Goal: Transaction & Acquisition: Purchase product/service

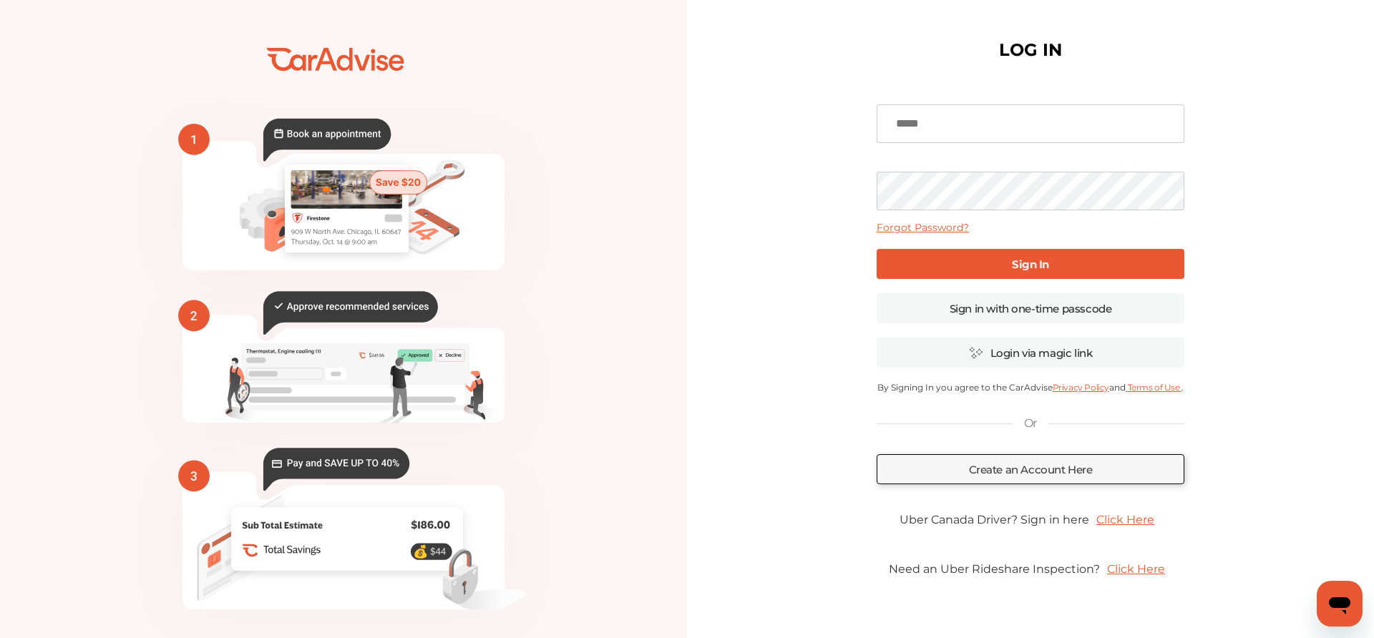
type input "**********"
click at [996, 274] on link "Sign In" at bounding box center [1030, 264] width 308 height 30
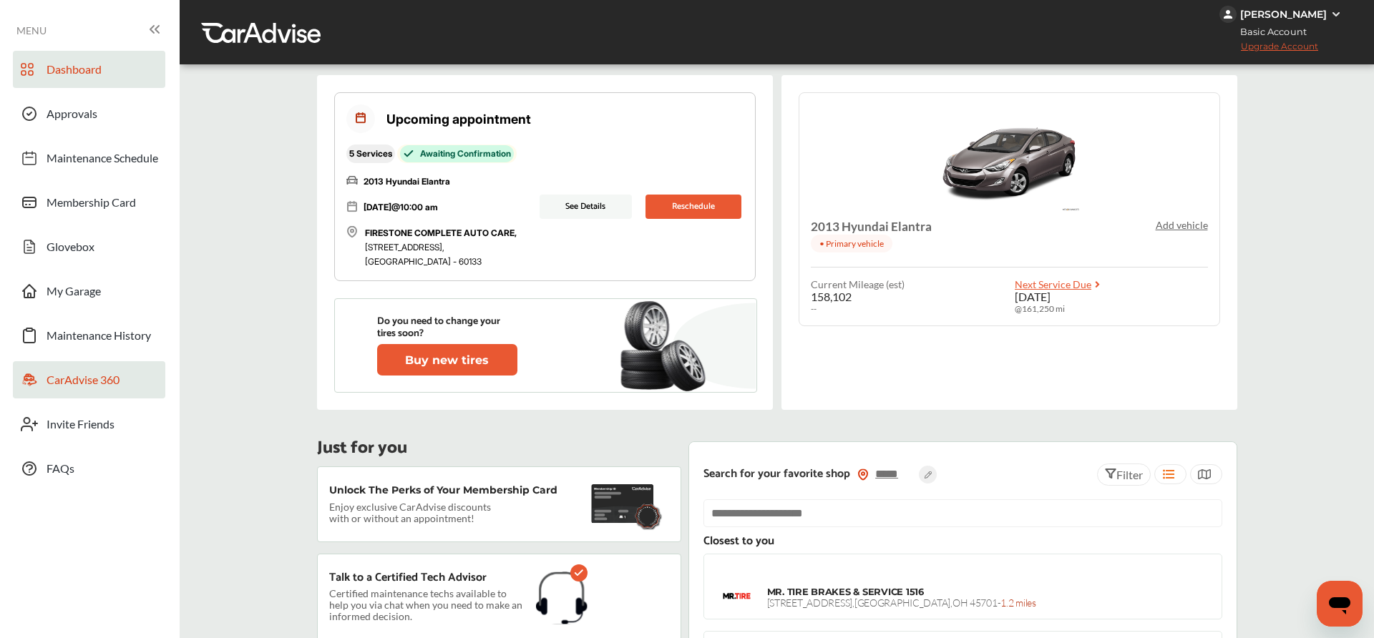
click at [82, 375] on span "CarAdvise 360" at bounding box center [83, 382] width 73 height 19
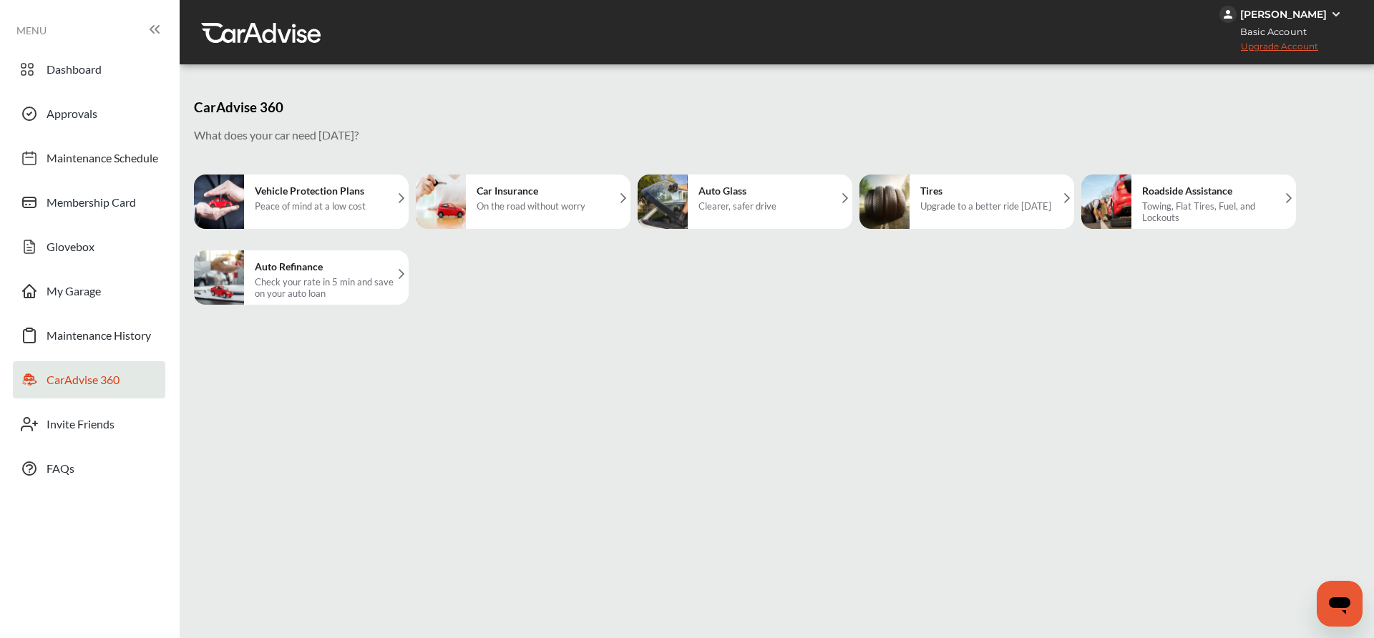
click at [949, 195] on h5 "Tires" at bounding box center [985, 191] width 131 height 12
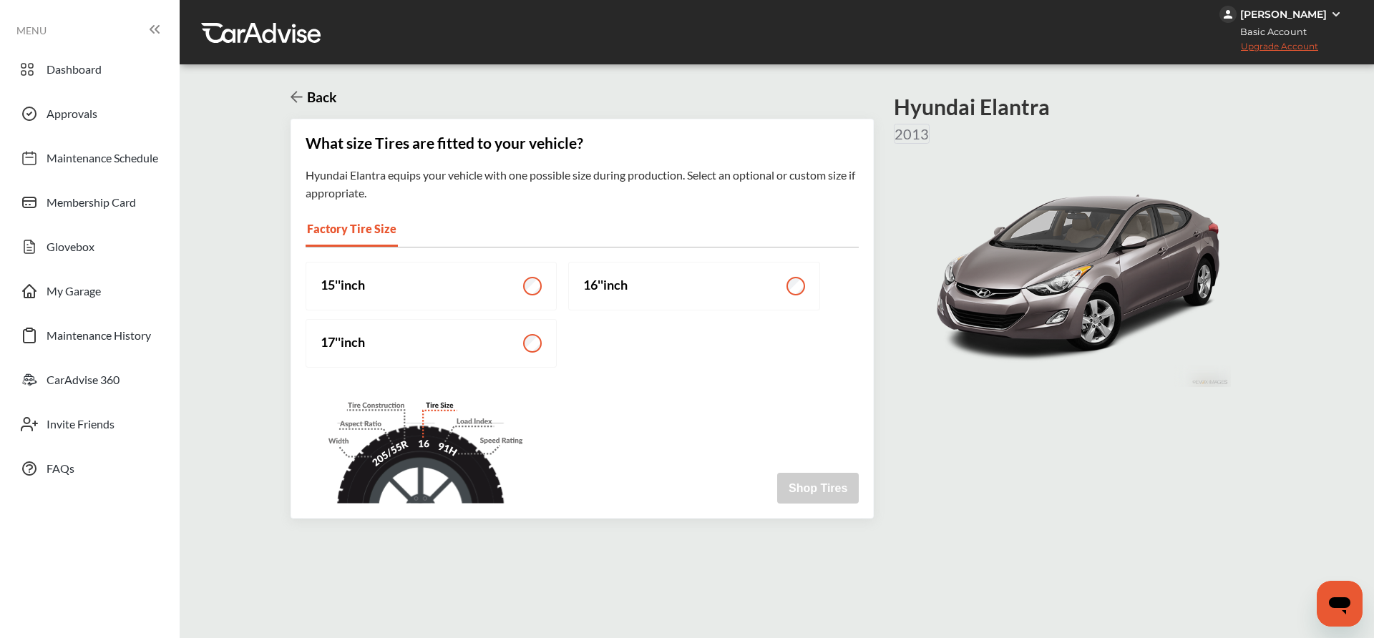
click at [656, 311] on div "15 '' inch 16 '' inch 17 '' inch" at bounding box center [582, 315] width 553 height 106
click at [669, 277] on label "16 '' inch" at bounding box center [693, 286] width 251 height 49
click at [799, 300] on label "16 '' inch" at bounding box center [693, 286] width 251 height 49
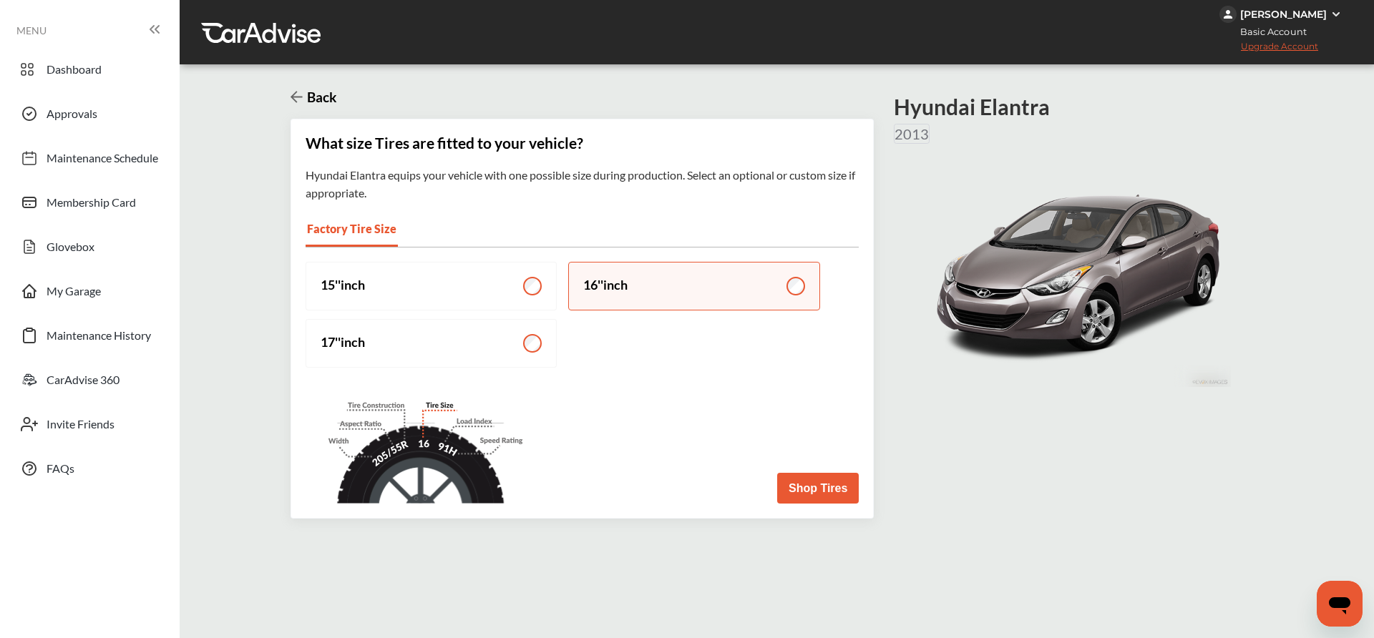
click at [802, 484] on button "Shop Tires" at bounding box center [818, 488] width 82 height 31
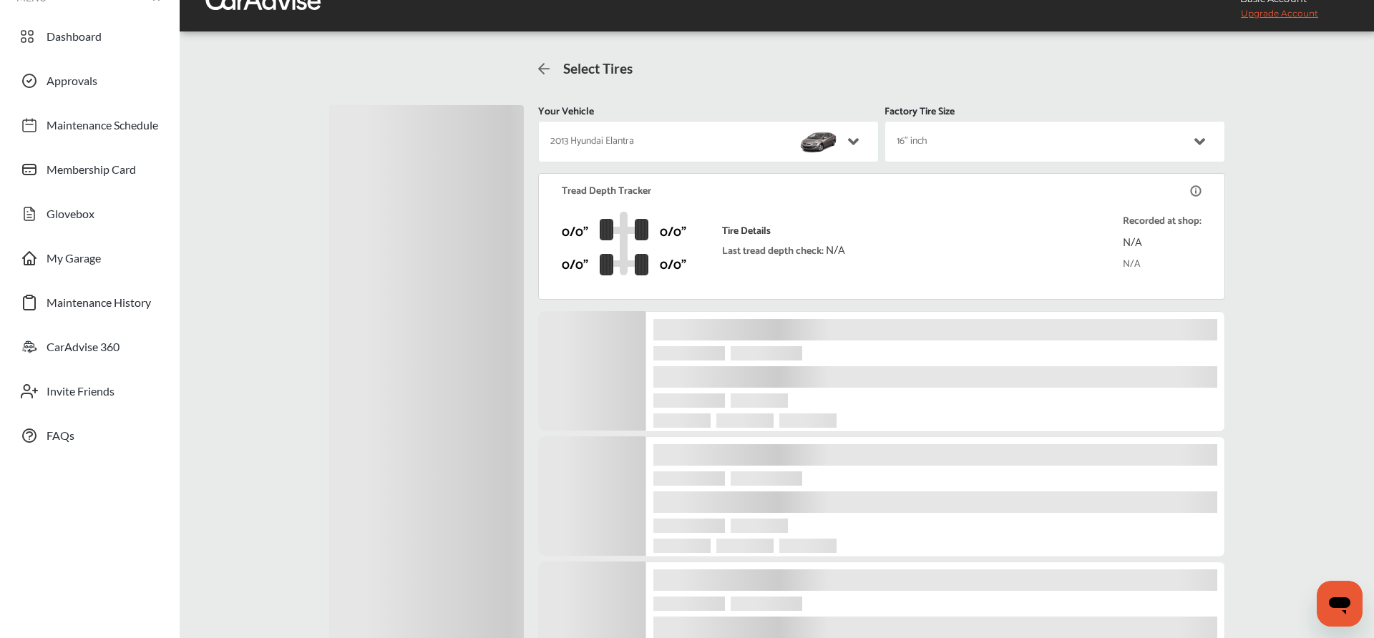
scroll to position [48, 0]
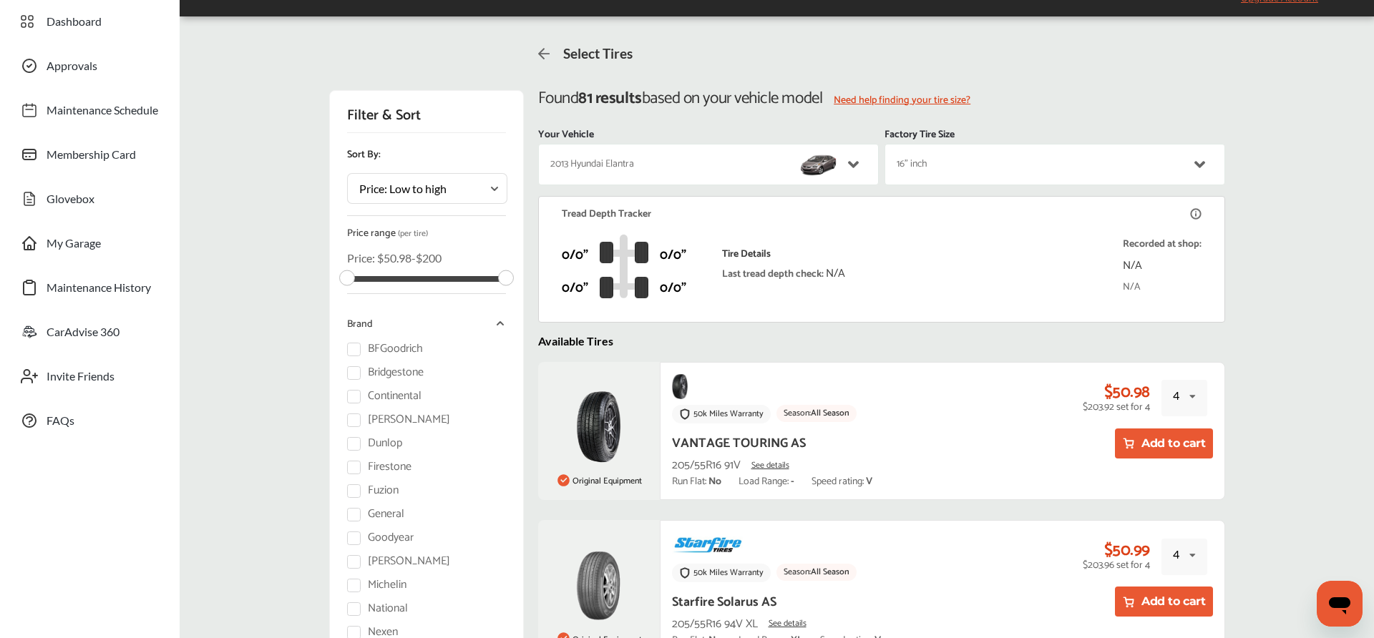
click at [1163, 448] on button "Add to cart" at bounding box center [1164, 444] width 98 height 30
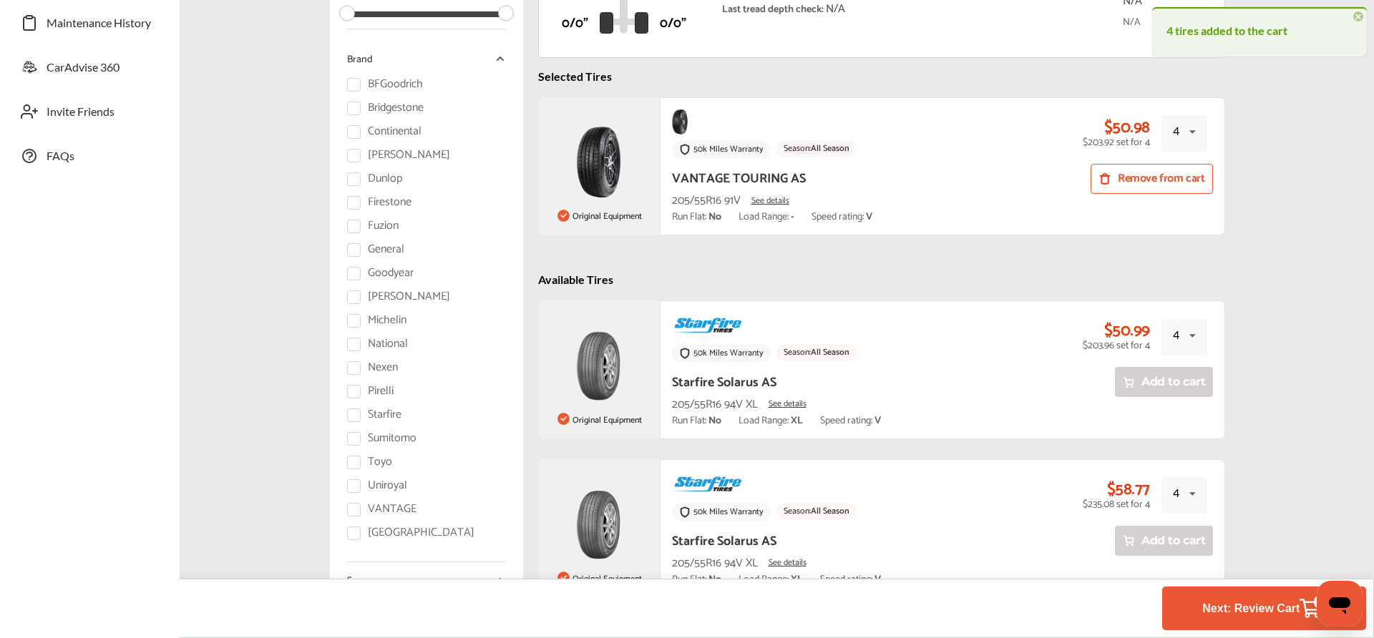
scroll to position [314, 0]
click at [1228, 597] on button "Next: Review Cart 4" at bounding box center [1264, 608] width 132 height 26
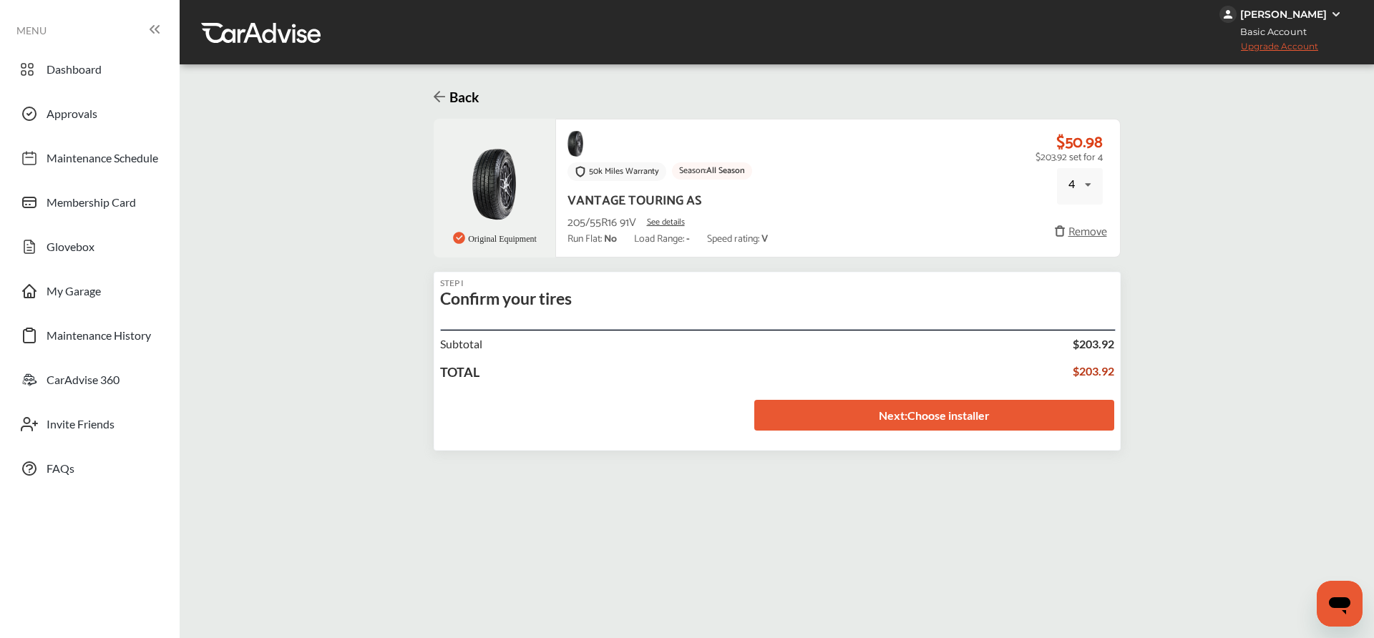
click at [913, 424] on link "Next : Choose installer" at bounding box center [934, 415] width 360 height 31
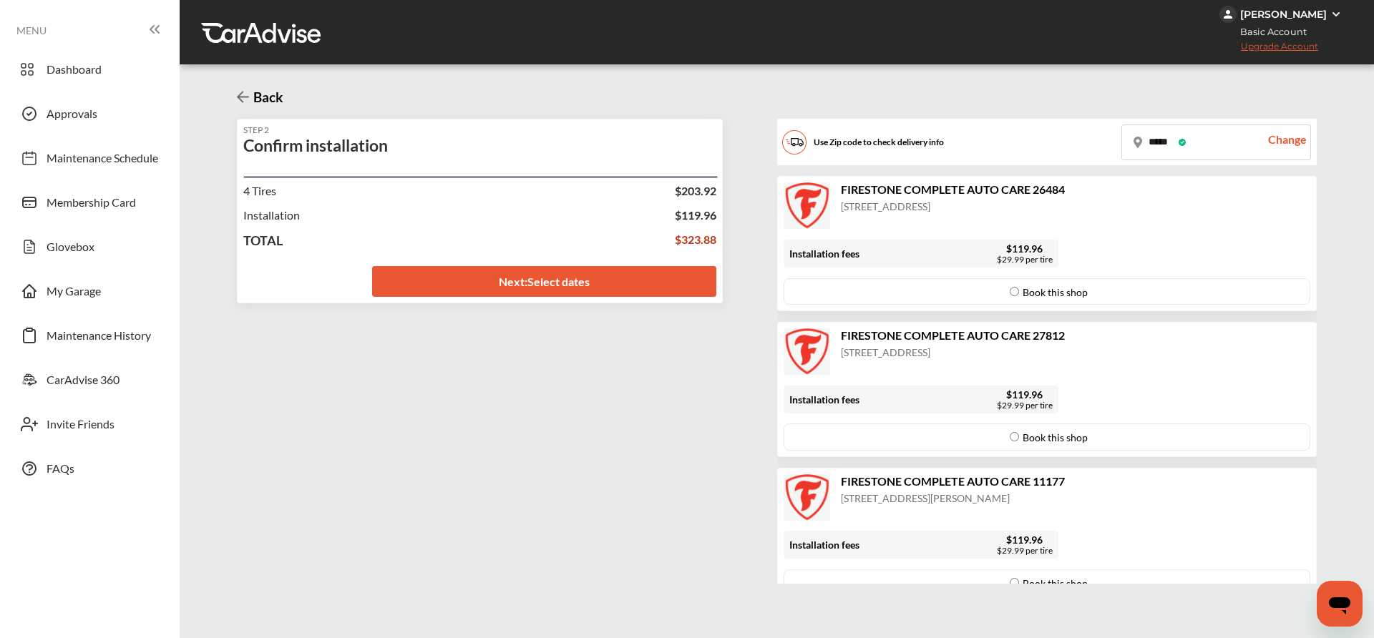
click at [617, 287] on link "Next : Select dates" at bounding box center [544, 281] width 345 height 31
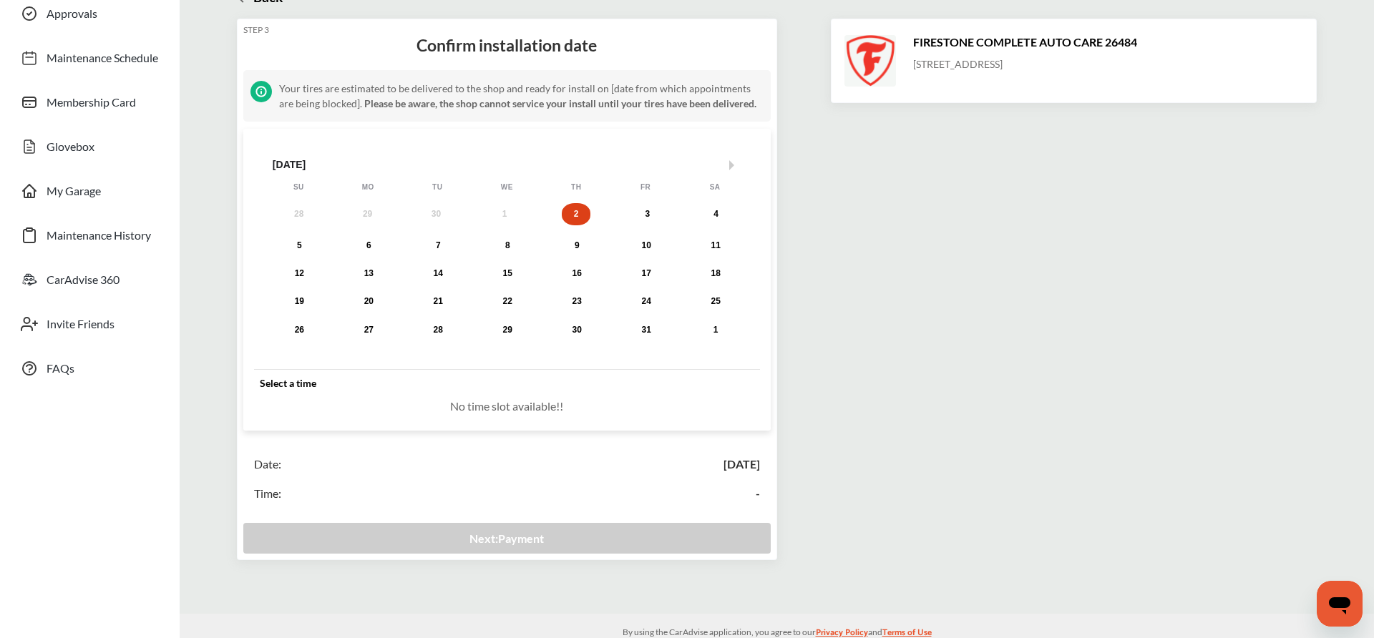
scroll to position [124, 0]
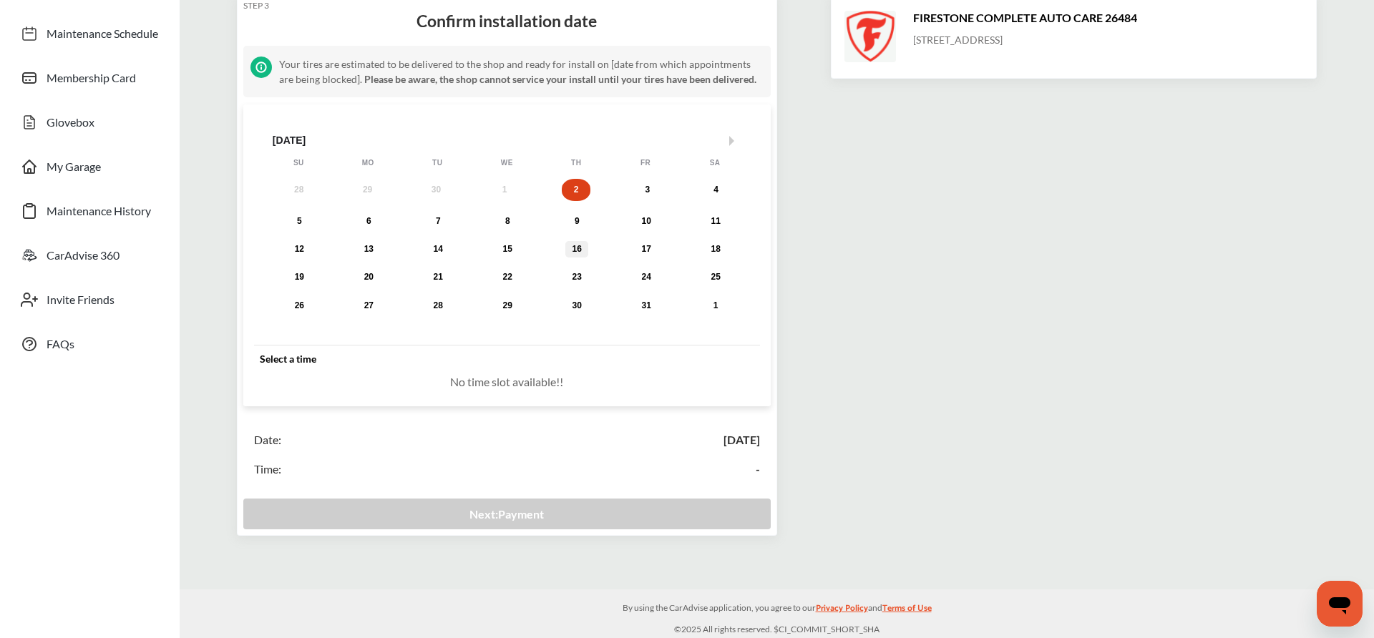
click at [580, 249] on div "16" at bounding box center [576, 249] width 17 height 11
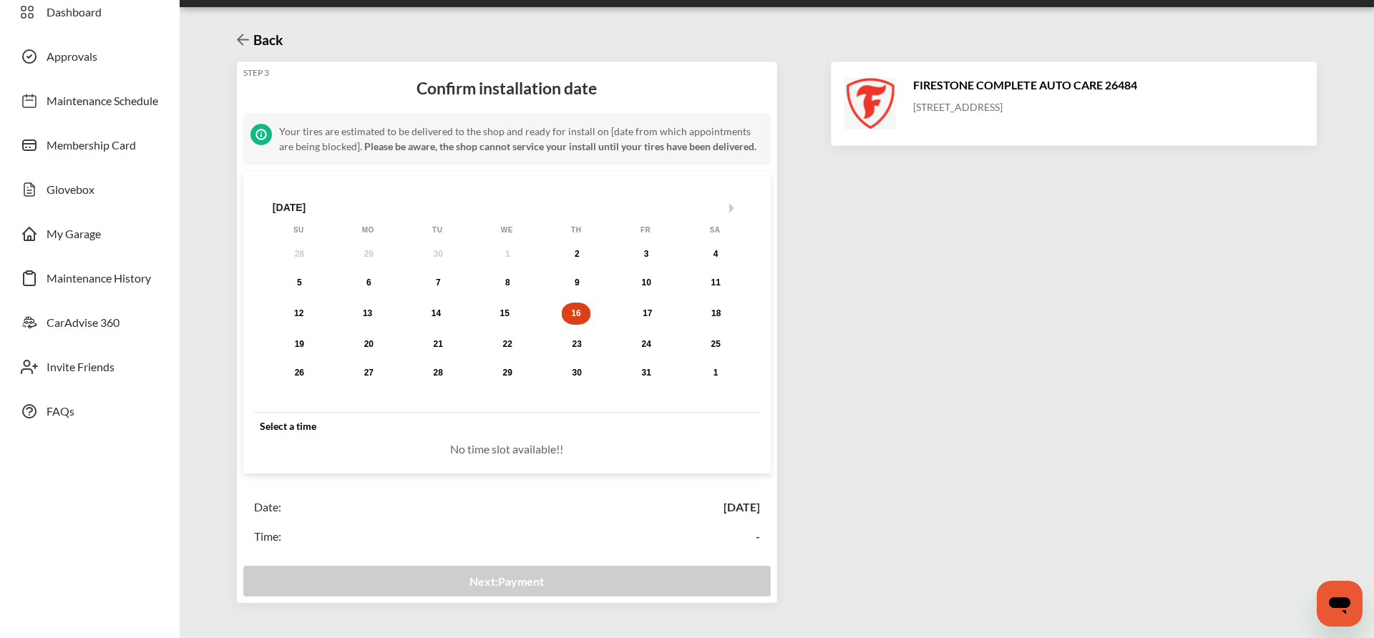
scroll to position [0, 0]
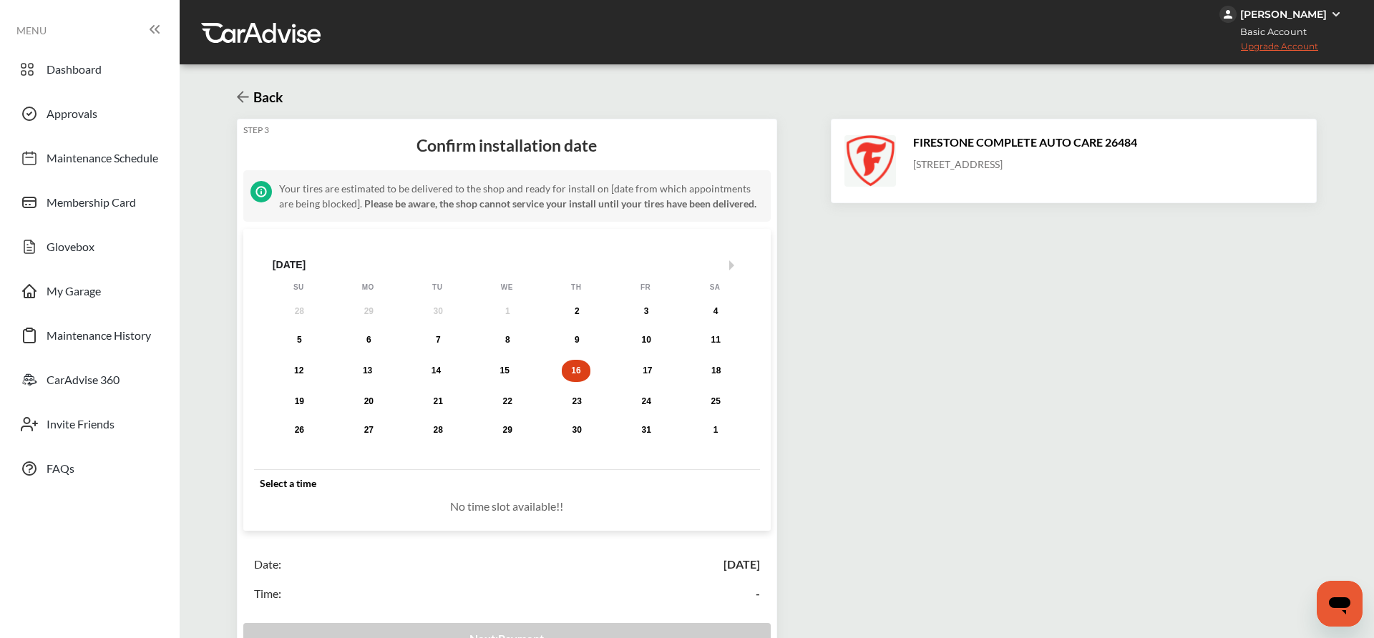
click at [260, 94] on h3 "Back" at bounding box center [266, 97] width 34 height 16
click at [249, 97] on icon at bounding box center [243, 97] width 12 height 11
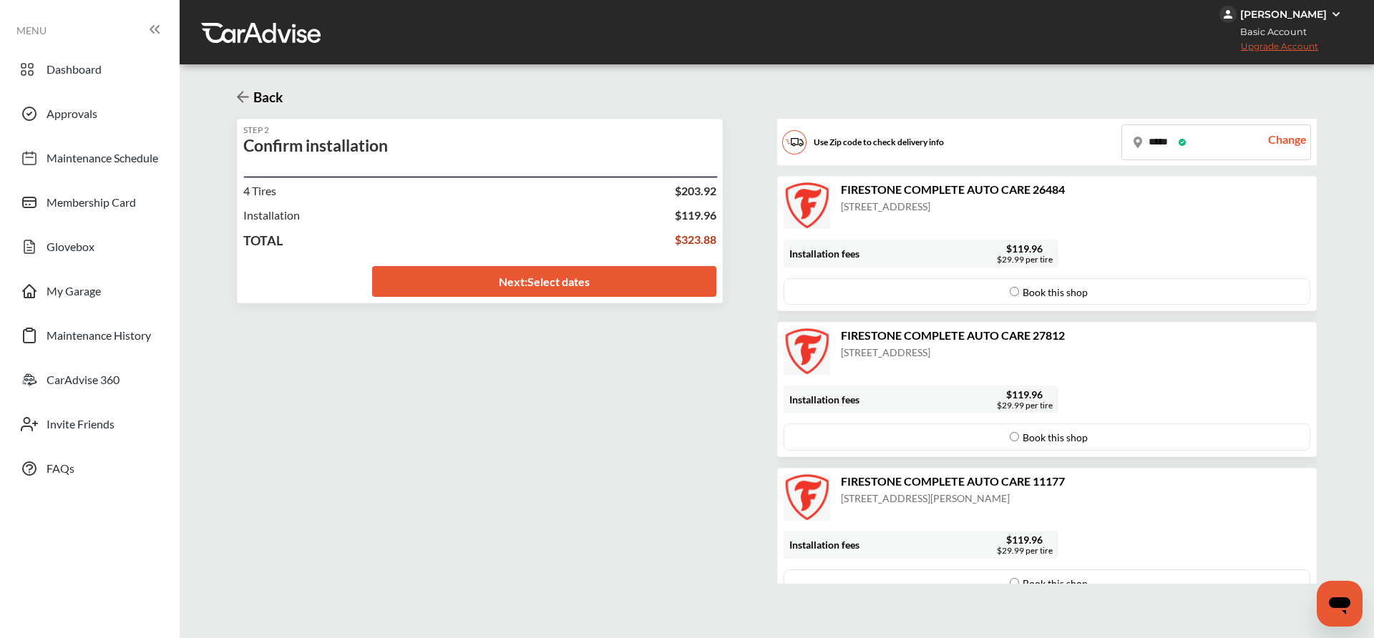
click at [1007, 444] on div "Book this shop" at bounding box center [1046, 436] width 98 height 25
click at [598, 281] on link "Next : Select dates" at bounding box center [544, 281] width 345 height 31
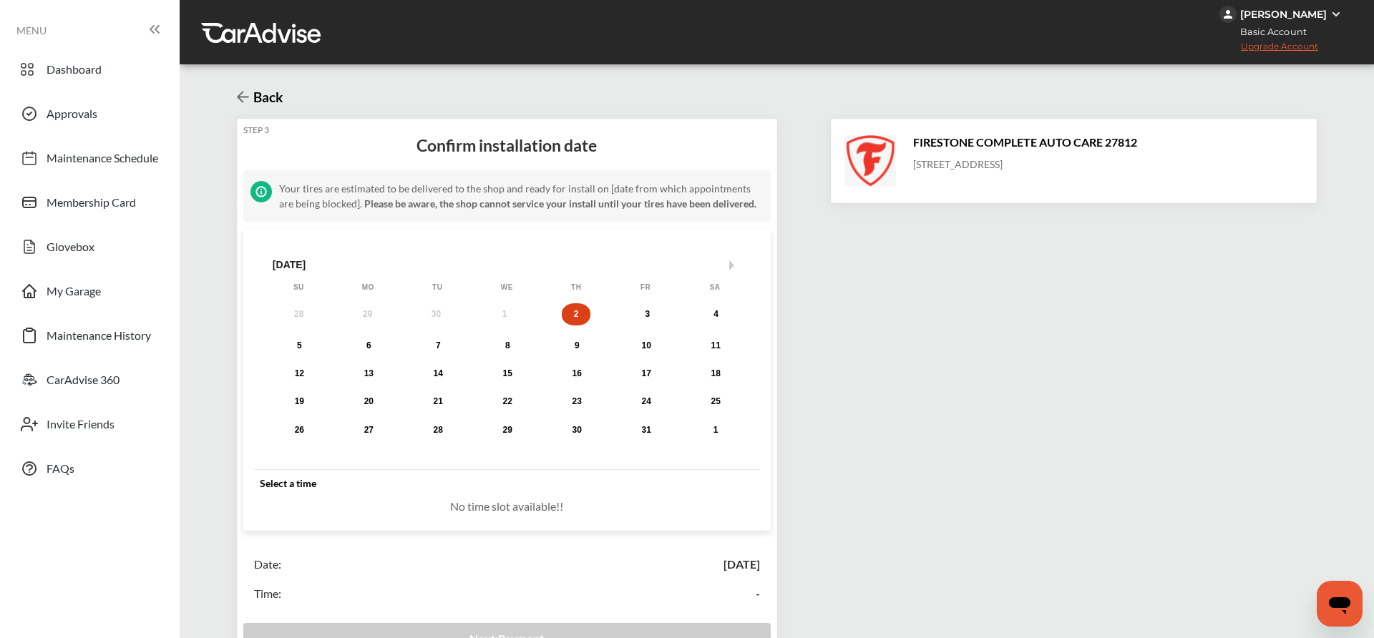
click at [242, 100] on icon at bounding box center [243, 97] width 12 height 11
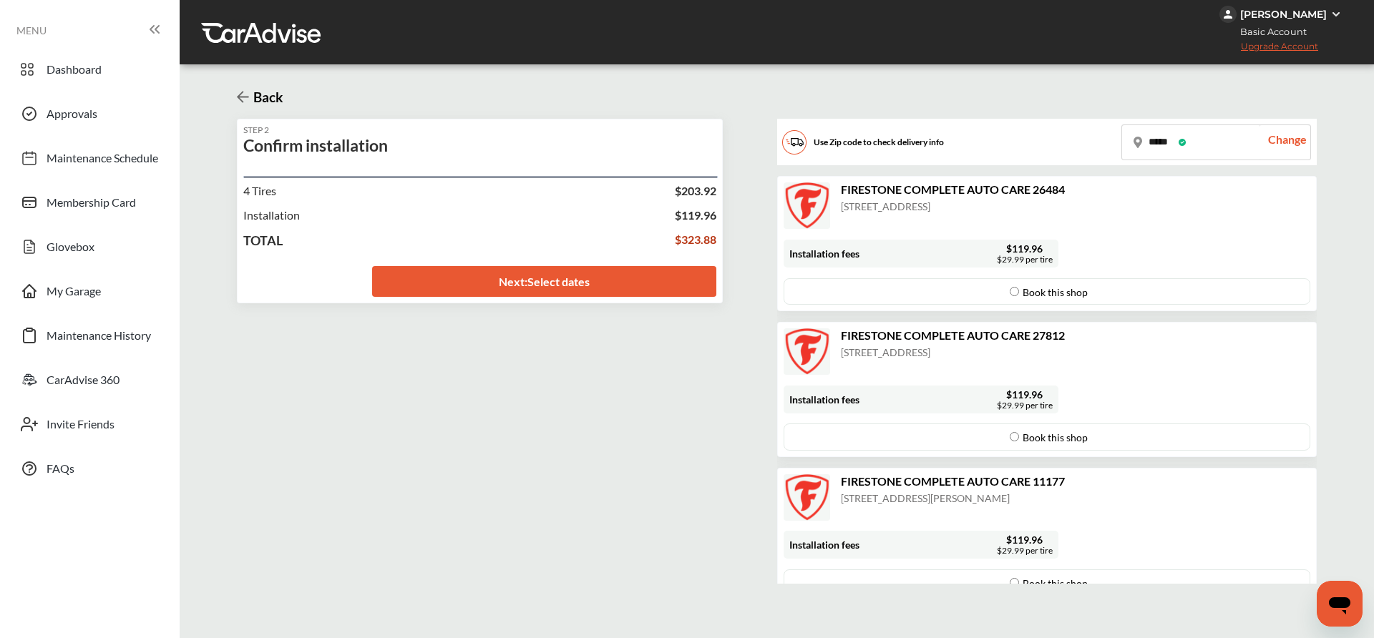
click at [242, 100] on icon at bounding box center [243, 97] width 12 height 11
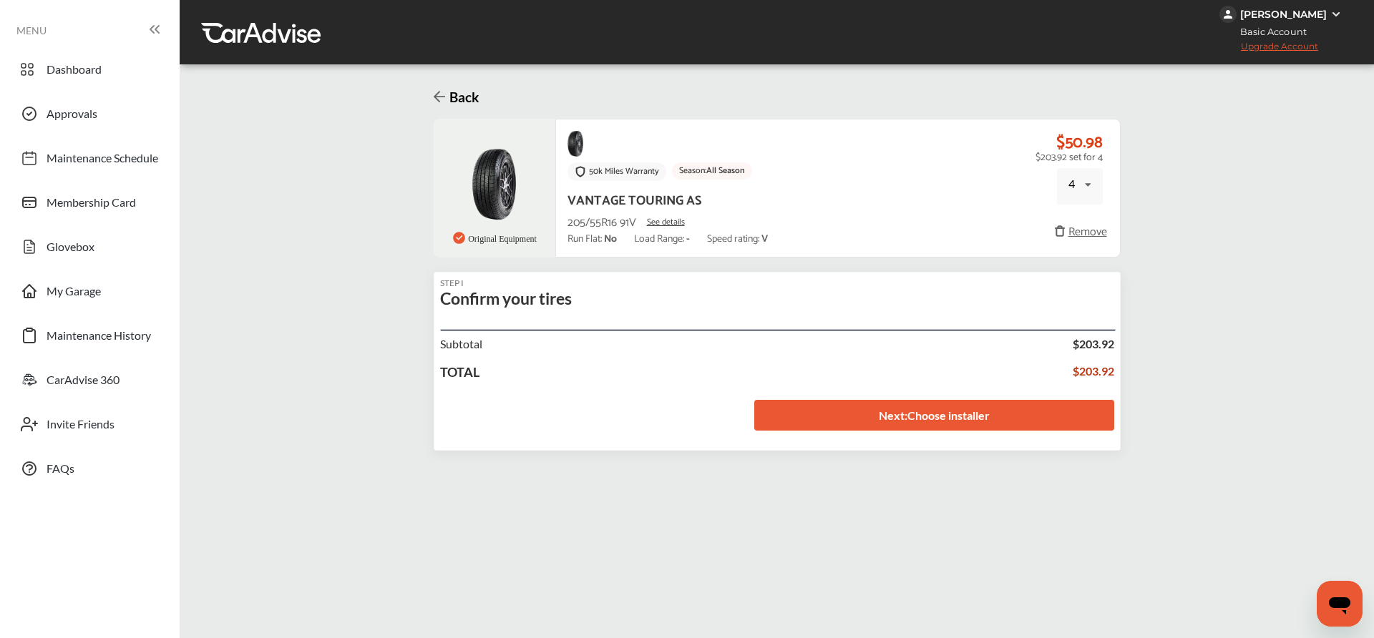
click at [441, 94] on icon at bounding box center [440, 97] width 12 height 14
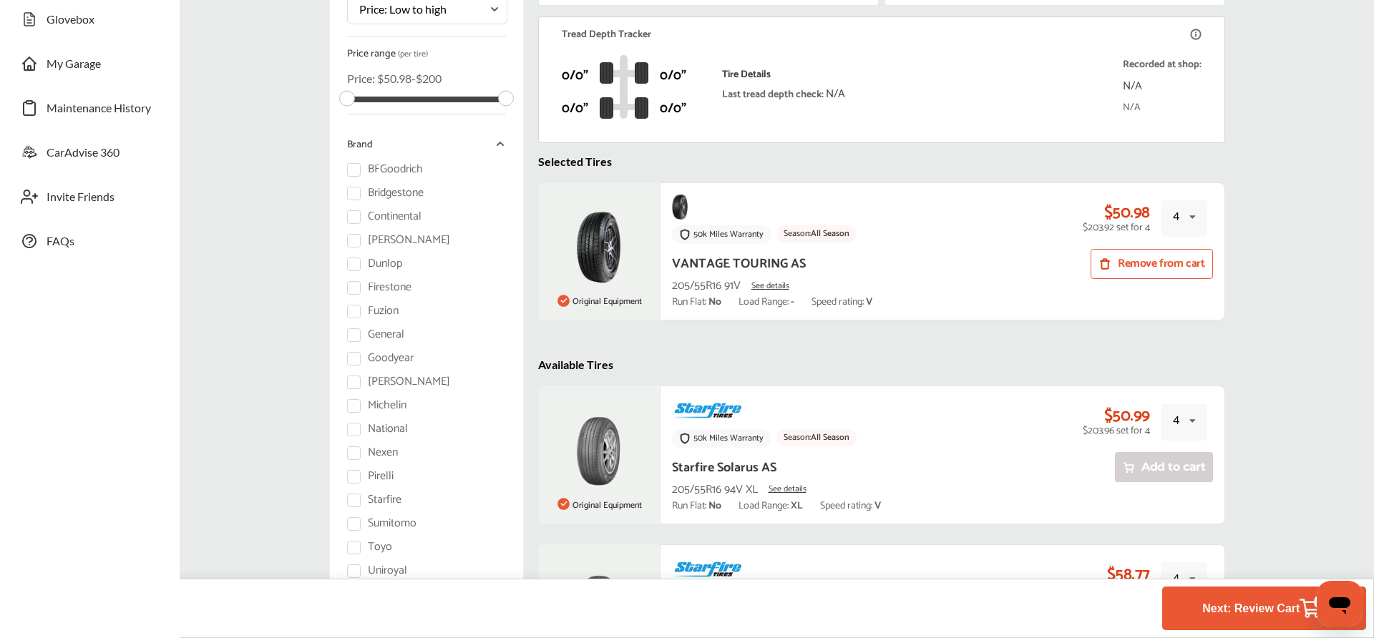
scroll to position [229, 0]
click at [1156, 258] on button "Remove from cart" at bounding box center [1151, 263] width 122 height 30
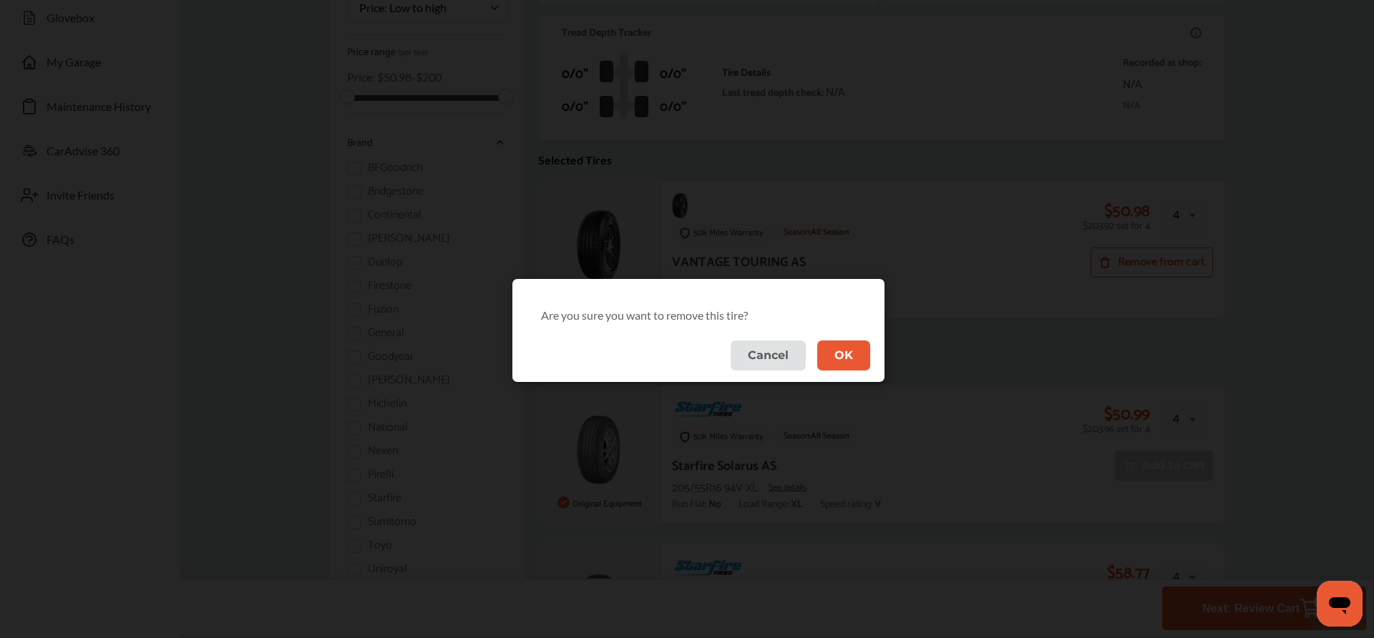
click at [850, 357] on button "OK" at bounding box center [843, 355] width 53 height 29
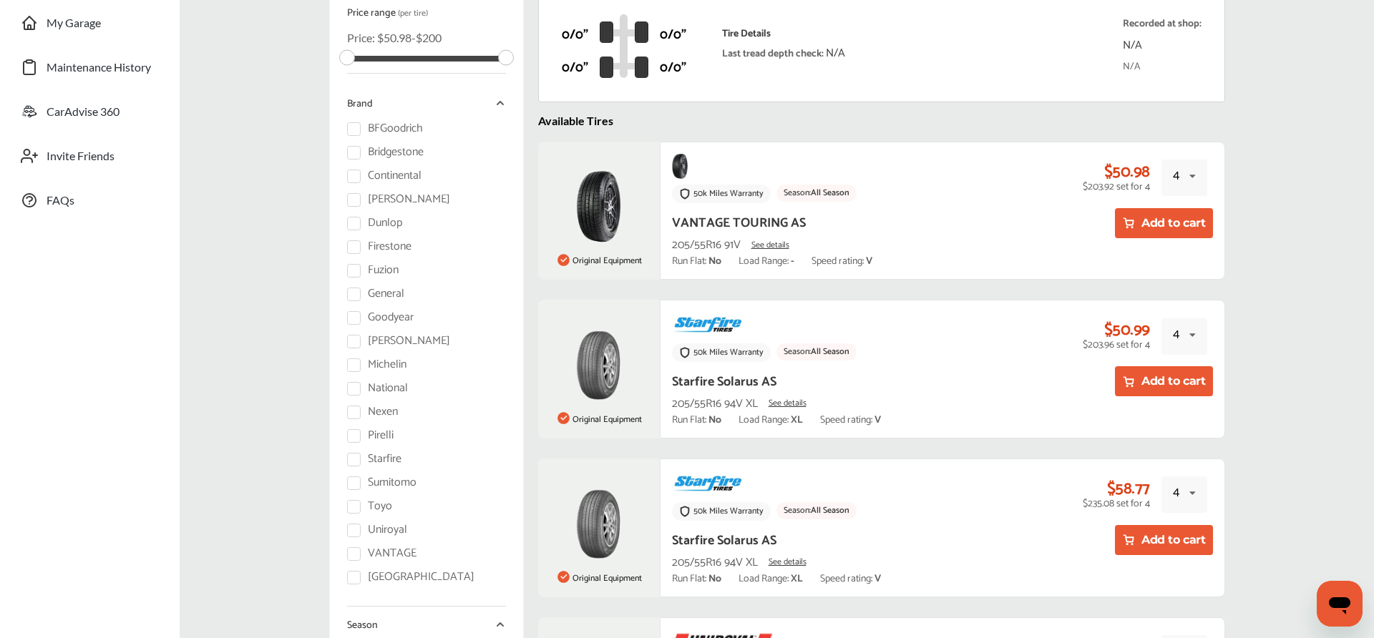
scroll to position [278, 0]
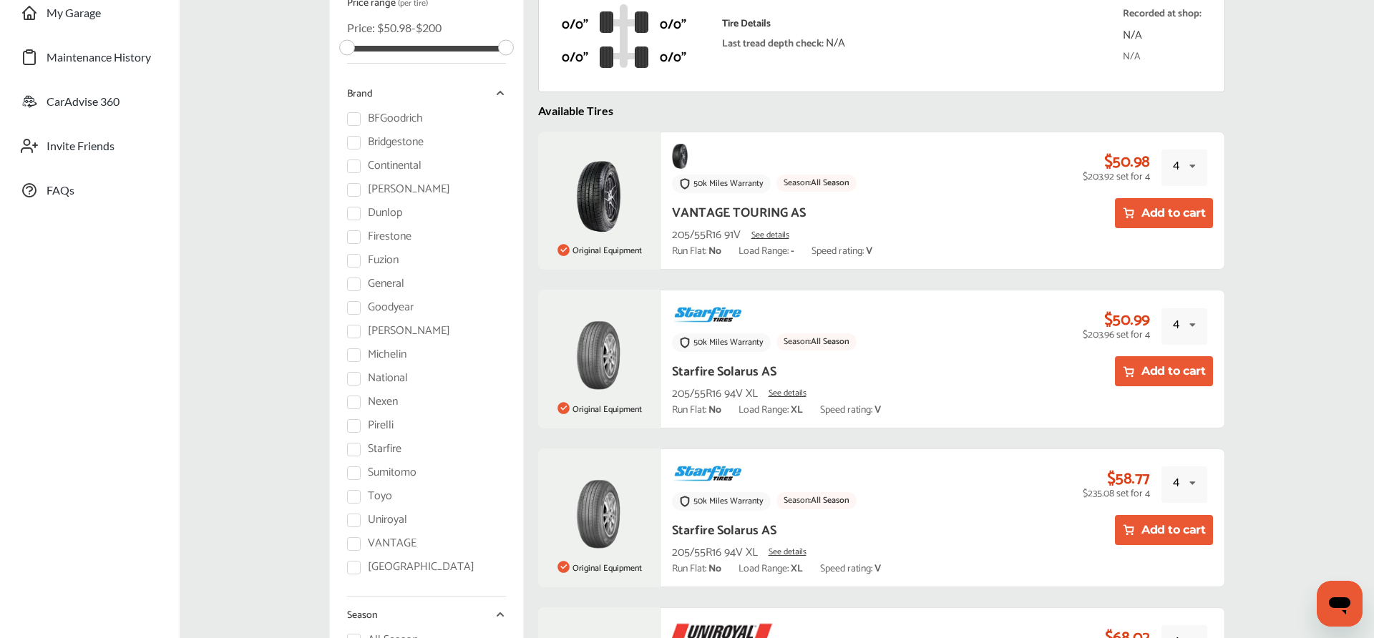
click at [1168, 368] on button "Add to cart" at bounding box center [1164, 371] width 98 height 30
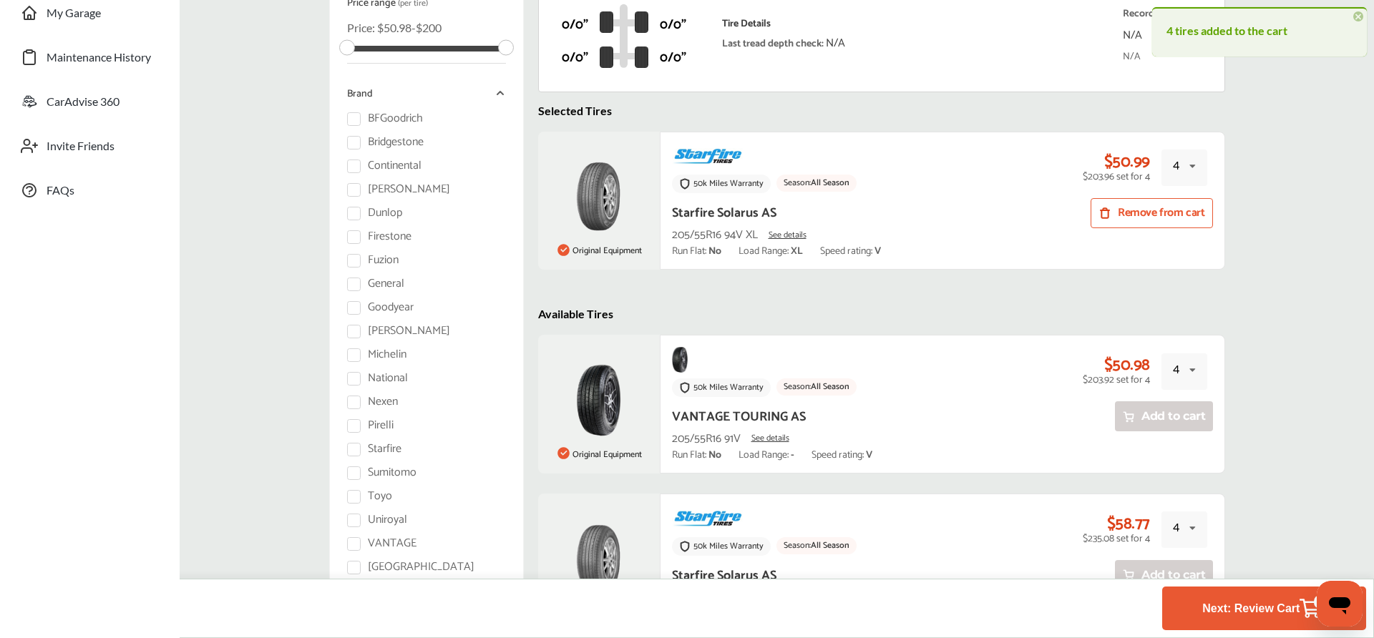
click at [1241, 627] on link "Next: Review Cart 4" at bounding box center [1264, 609] width 204 height 44
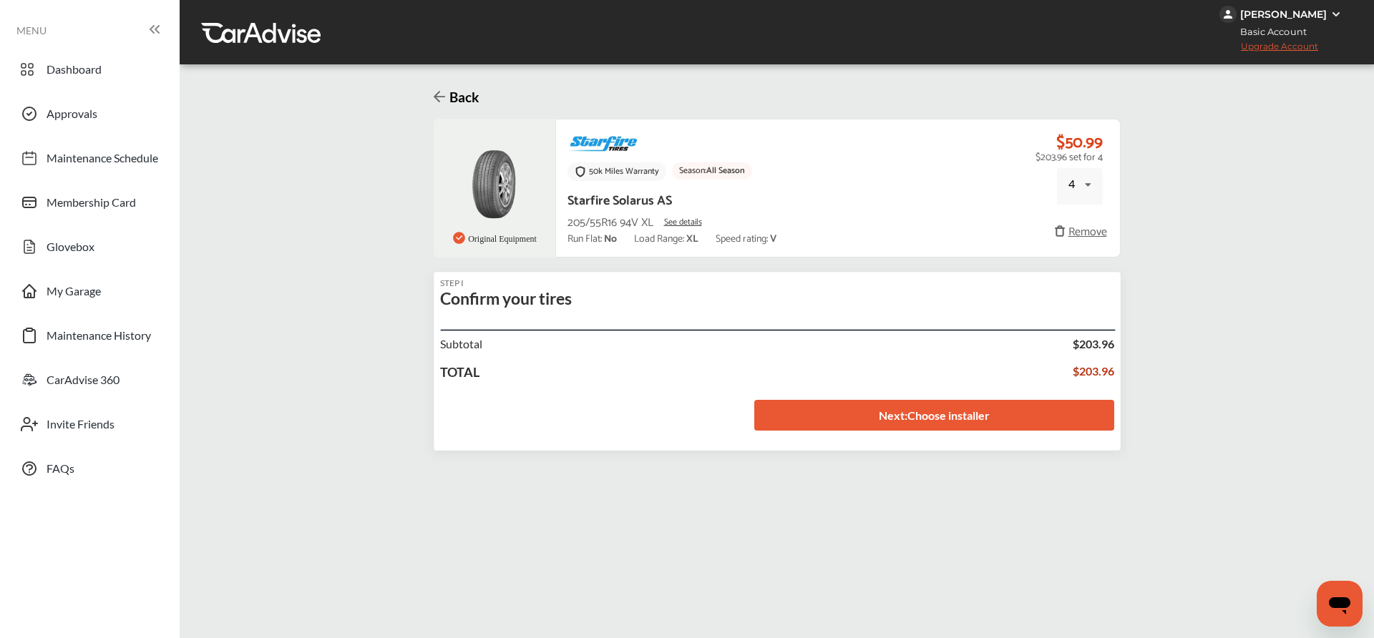
click at [990, 422] on link "Next : Choose installer" at bounding box center [934, 415] width 360 height 31
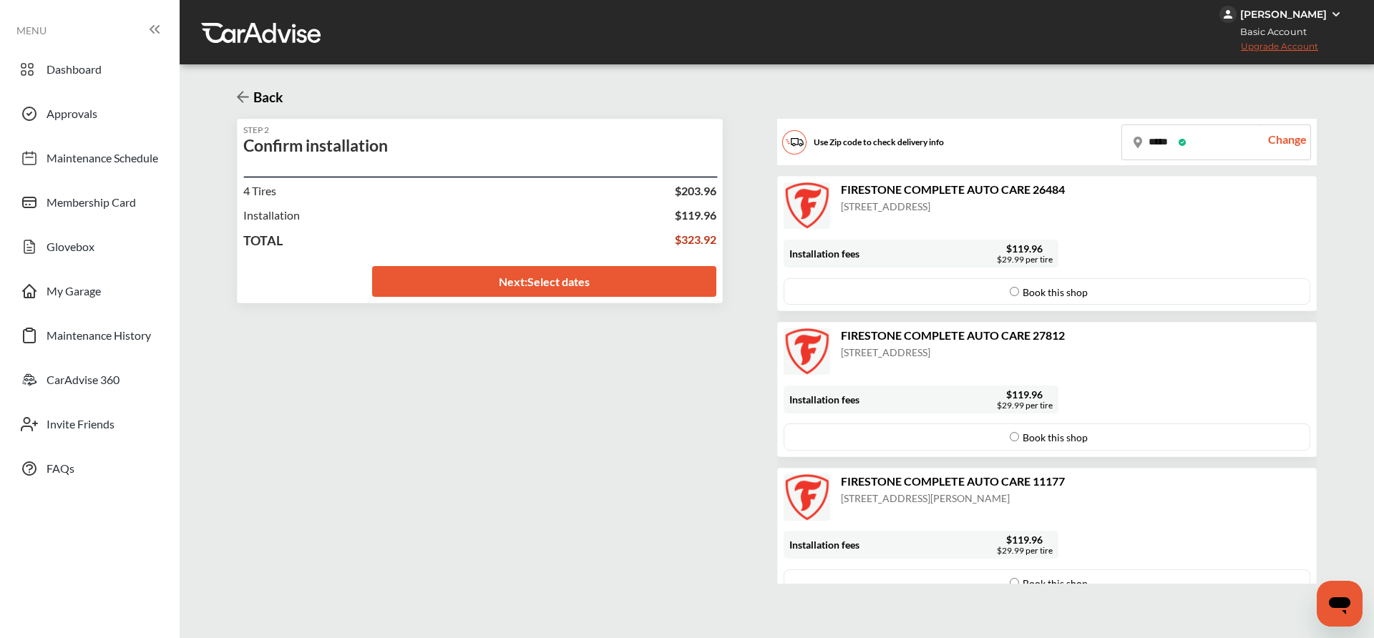
click at [1008, 287] on div "Book this shop" at bounding box center [1046, 291] width 98 height 25
click at [610, 283] on link "Next : Select dates" at bounding box center [544, 281] width 345 height 31
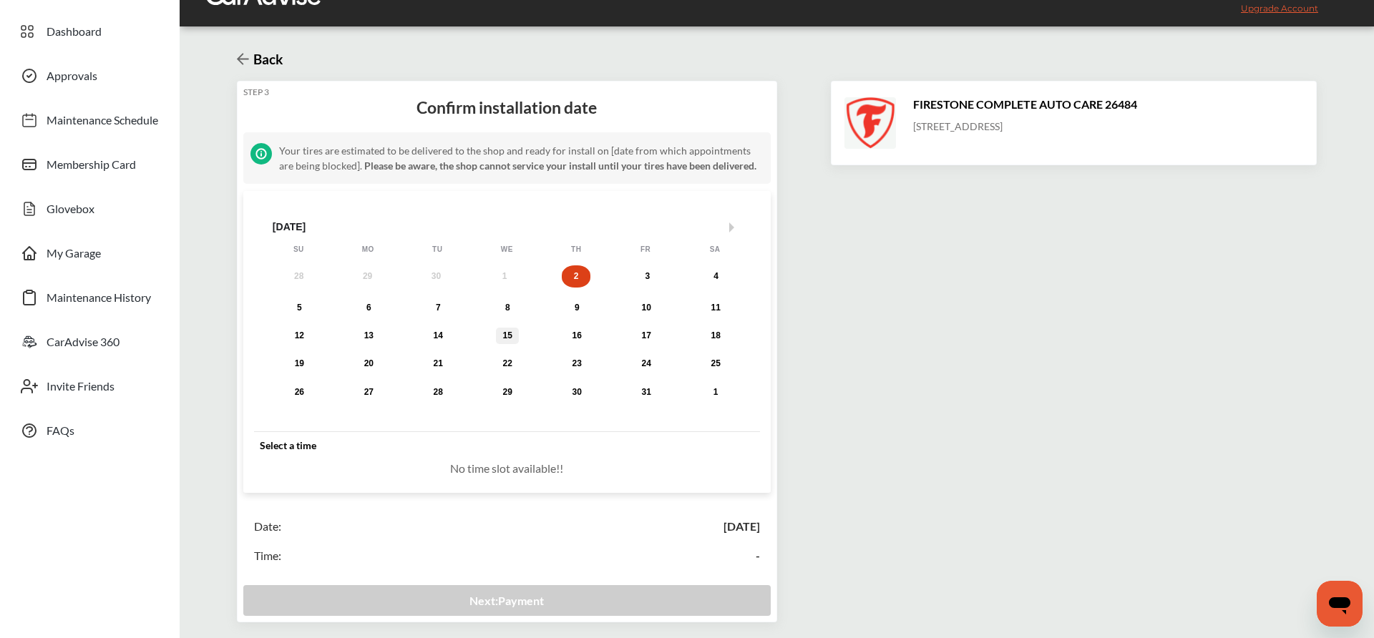
scroll to position [45, 0]
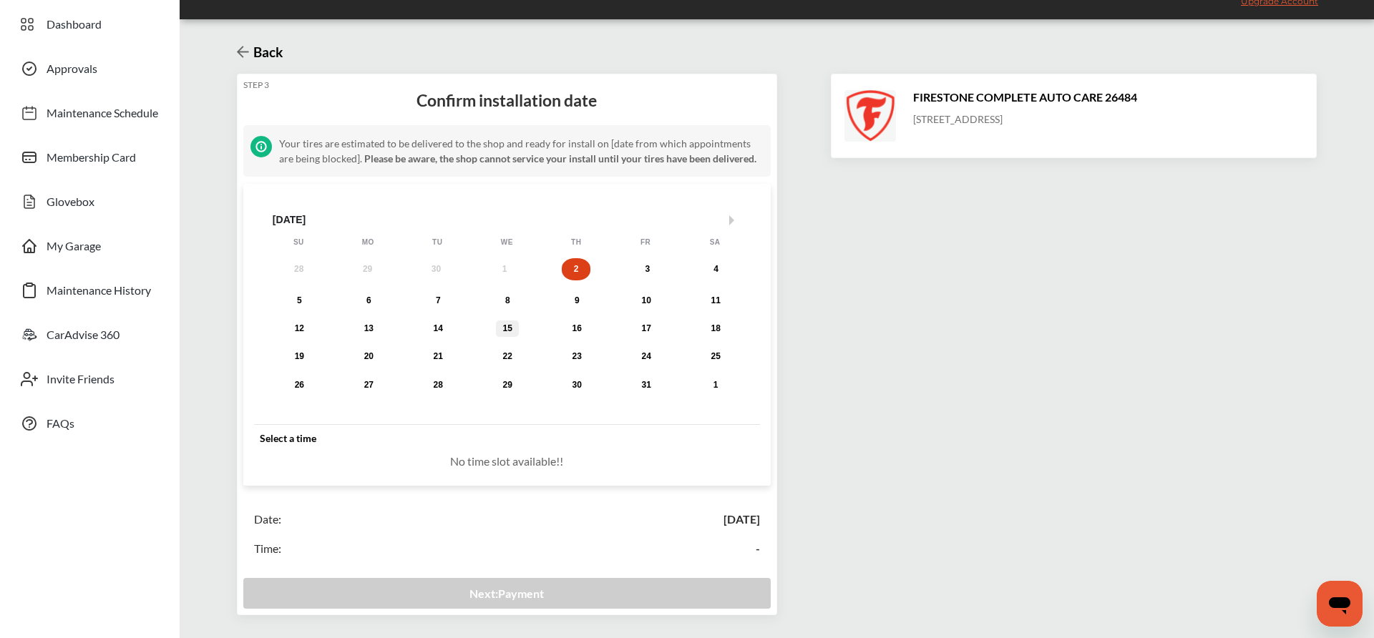
click at [507, 323] on div "15" at bounding box center [507, 328] width 17 height 11
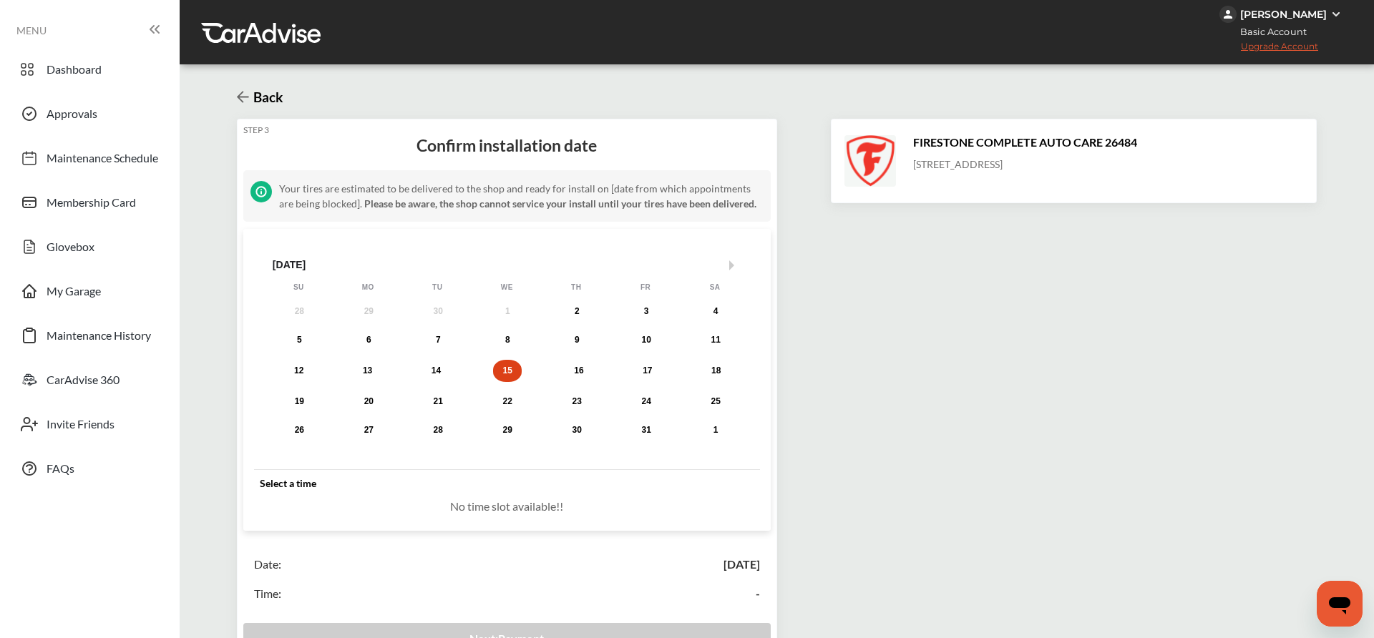
click at [1335, 11] on img at bounding box center [1335, 14] width 11 height 11
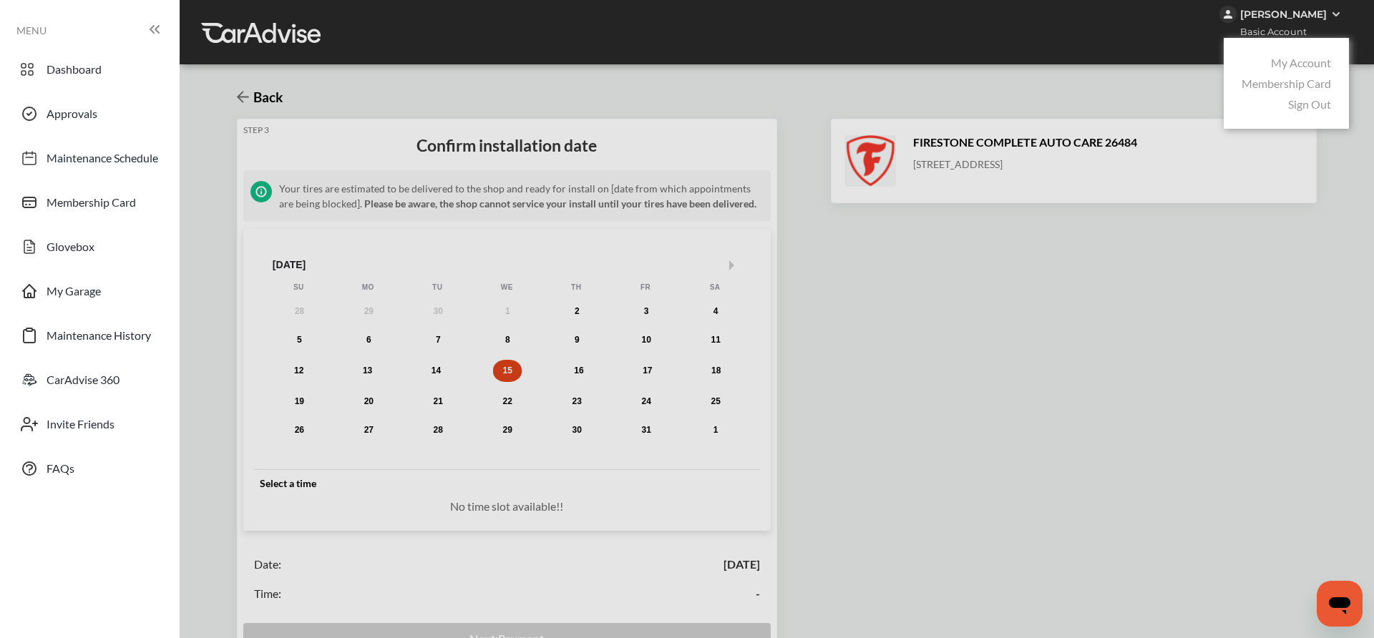
click at [1310, 100] on link "Sign Out" at bounding box center [1309, 104] width 43 height 14
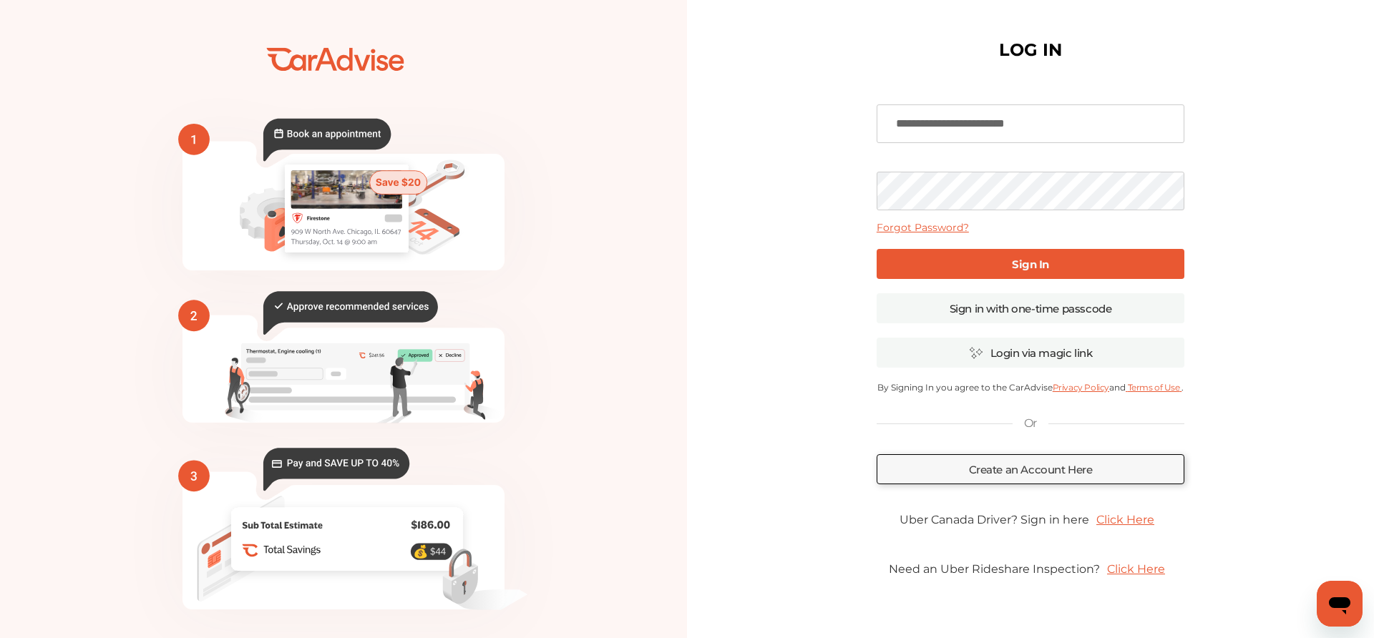
click at [1012, 121] on input "**********" at bounding box center [1030, 123] width 308 height 39
type input "**********"
click at [1015, 275] on link "Sign In" at bounding box center [1030, 264] width 308 height 30
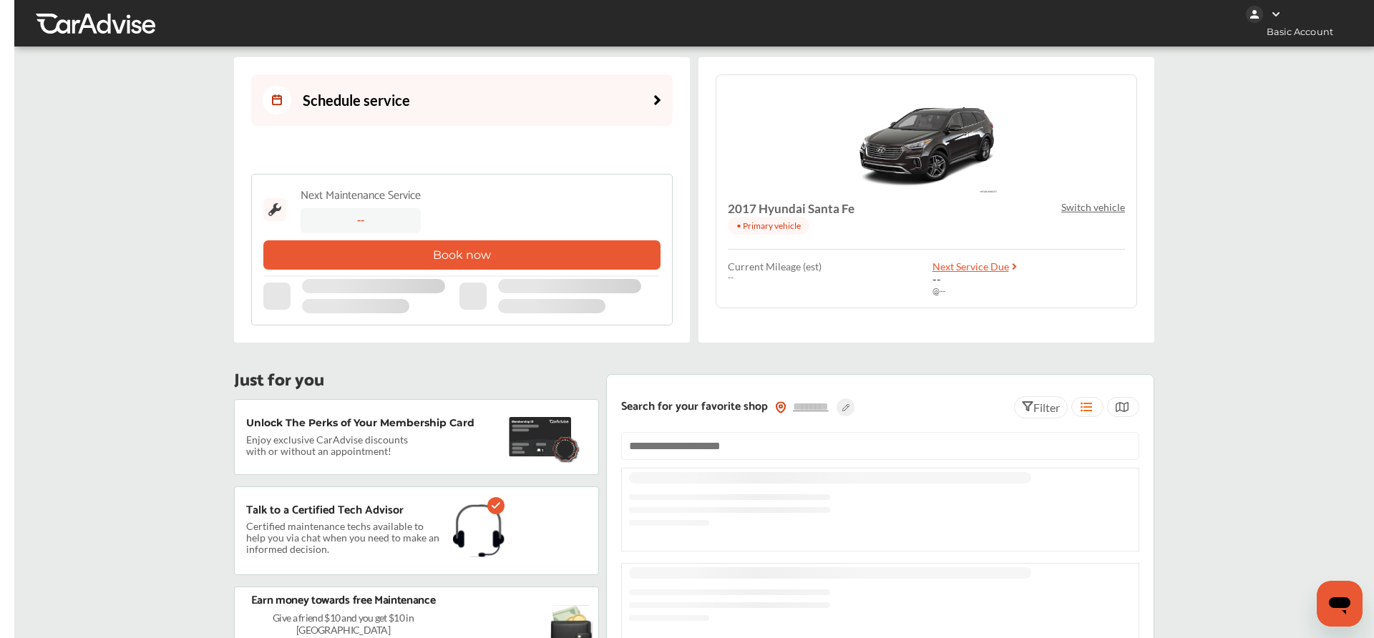
type input "*****"
